Goal: Information Seeking & Learning: Learn about a topic

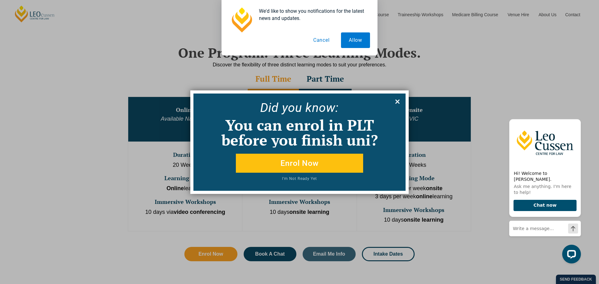
click at [398, 99] on icon at bounding box center [397, 101] width 7 height 7
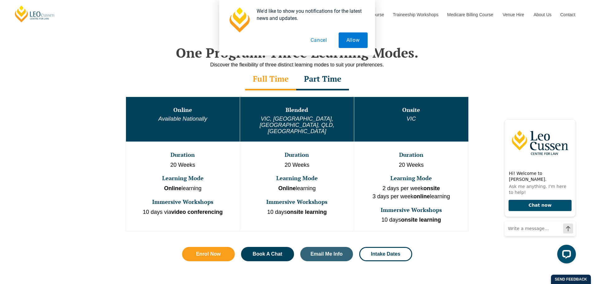
click at [315, 42] on button "Cancel" at bounding box center [319, 40] width 32 height 16
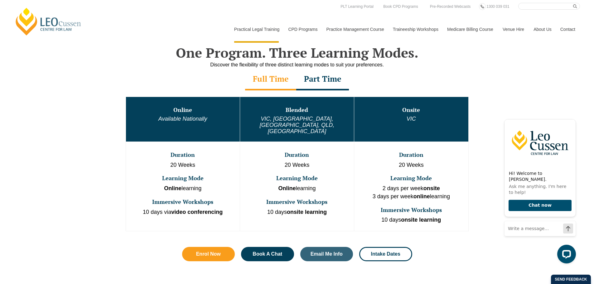
click at [336, 82] on div "Part Time" at bounding box center [322, 80] width 53 height 22
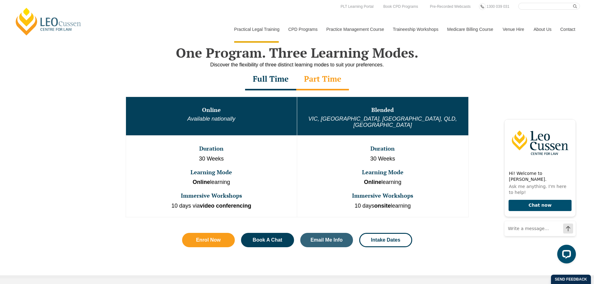
click at [286, 79] on div "Full Time" at bounding box center [270, 80] width 51 height 22
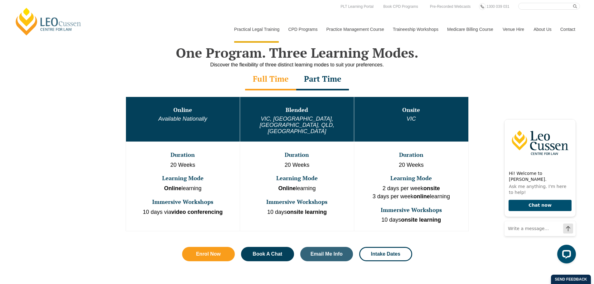
click at [330, 82] on div "Part Time" at bounding box center [322, 80] width 53 height 22
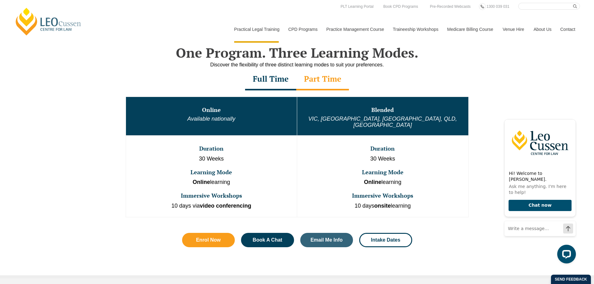
click at [270, 83] on div "Full Time" at bounding box center [270, 80] width 51 height 22
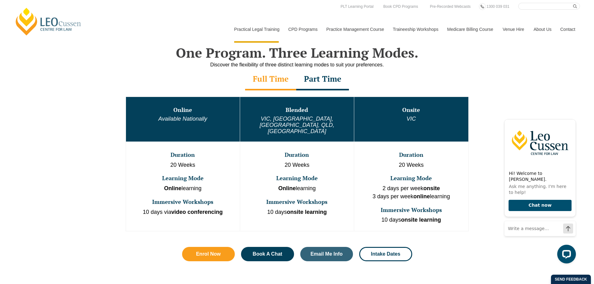
click at [235, 86] on div "Full Time Part Time" at bounding box center [297, 80] width 356 height 22
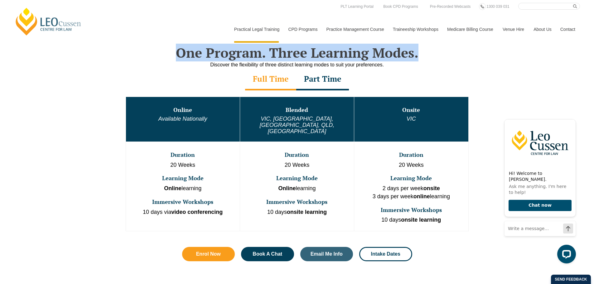
drag, startPoint x: 177, startPoint y: 53, endPoint x: 426, endPoint y: 51, distance: 249.5
click at [426, 51] on h2 "One Program. Three Learning Modes." at bounding box center [297, 53] width 356 height 16
click at [426, 52] on h2 "One Program. Three Learning Modes." at bounding box center [297, 53] width 356 height 16
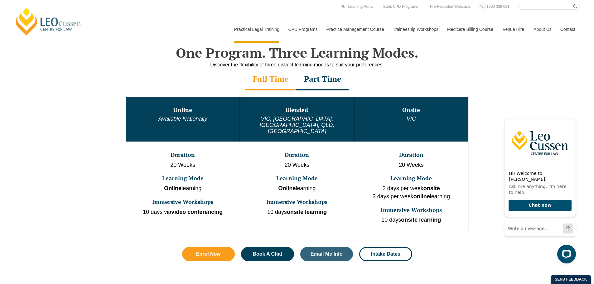
click at [328, 83] on div "Part Time" at bounding box center [322, 80] width 53 height 22
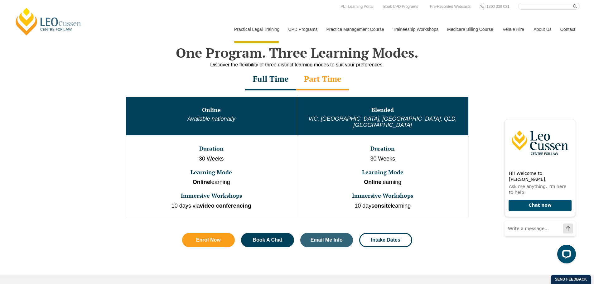
click at [273, 80] on div "Full Time" at bounding box center [270, 80] width 51 height 22
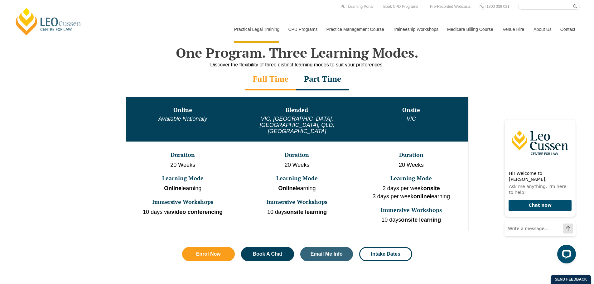
click at [207, 88] on div "Full Time Part Time" at bounding box center [297, 80] width 356 height 22
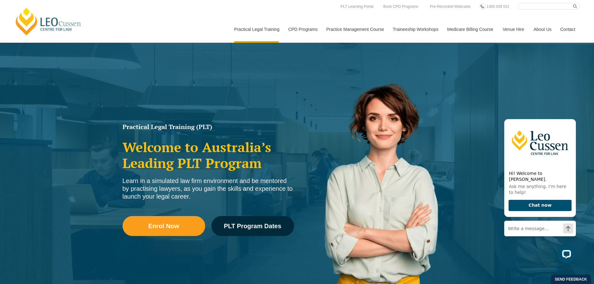
click at [189, 151] on h2 "Welcome to Australia’s Leading PLT Program" at bounding box center [209, 154] width 172 height 31
drag, startPoint x: 123, startPoint y: 127, endPoint x: 218, endPoint y: 127, distance: 95.7
click at [218, 127] on h1 "Practical Legal Training (PLT)" at bounding box center [209, 127] width 172 height 6
click at [204, 126] on h1 "Practical Legal Training (PLT)" at bounding box center [209, 127] width 172 height 6
drag, startPoint x: 194, startPoint y: 128, endPoint x: 122, endPoint y: 127, distance: 72.4
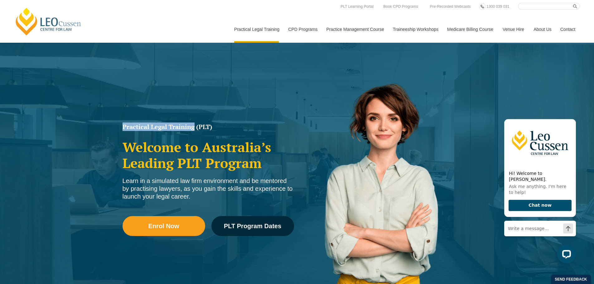
click at [122, 127] on div "Practical Legal Training (PLT) Welcome to Australia’s Leading PLT Program Learn…" at bounding box center [208, 188] width 178 height 134
copy h1 "Practical Legal Training"
